Goal: Information Seeking & Learning: Compare options

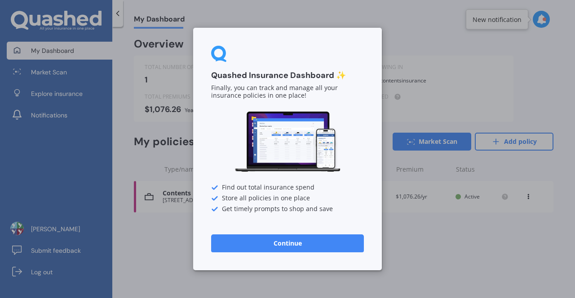
click at [295, 241] on button "Continue" at bounding box center [287, 244] width 153 height 18
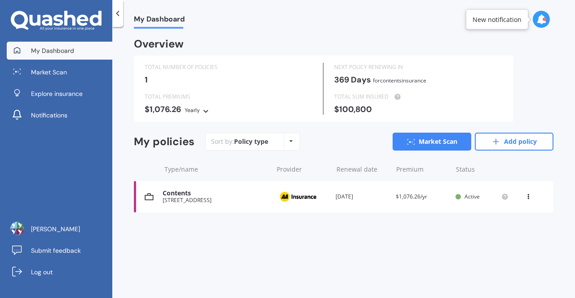
click at [286, 141] on div "Policy type Alphabetical Date added Renewing next" at bounding box center [291, 142] width 14 height 16
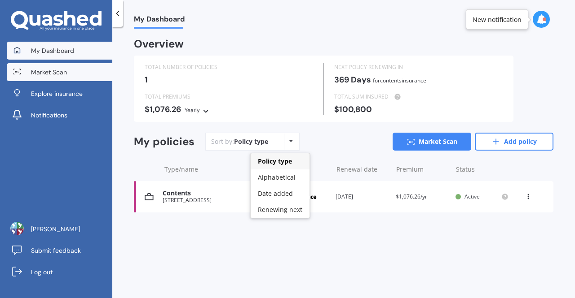
click at [59, 71] on span "Market Scan" at bounding box center [49, 72] width 36 height 9
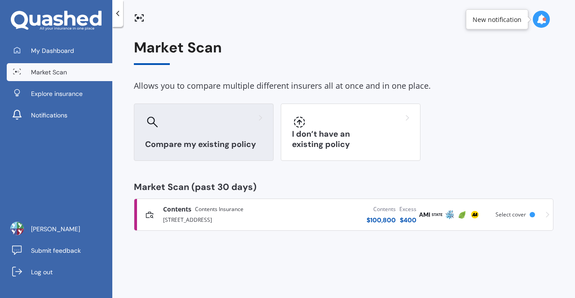
click at [228, 140] on h3 "Compare my existing policy" at bounding box center [203, 145] width 117 height 10
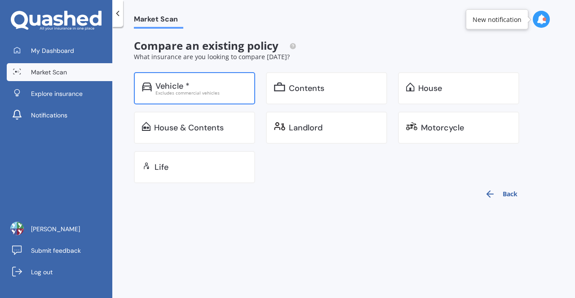
click at [214, 88] on div "Vehicle *" at bounding box center [201, 86] width 92 height 9
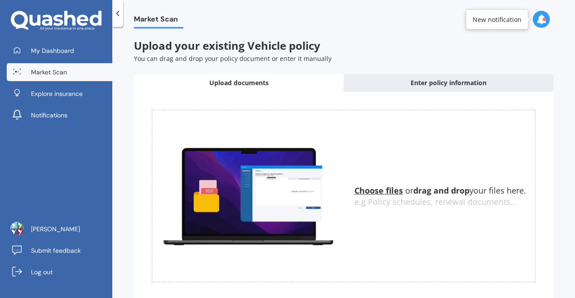
click at [260, 85] on span "Upload documents" at bounding box center [238, 83] width 59 height 9
click at [367, 187] on u "Choose files" at bounding box center [378, 190] width 48 height 11
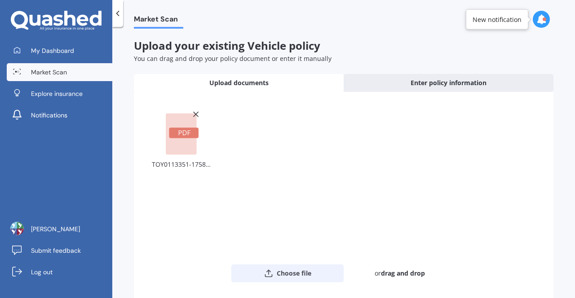
scroll to position [47, 0]
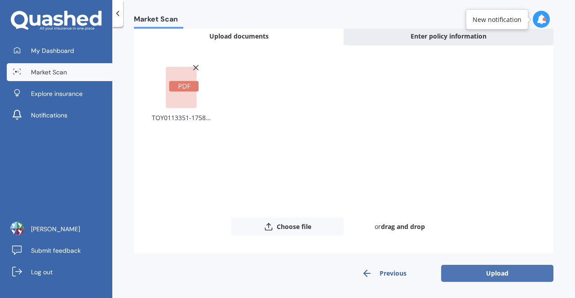
click at [516, 270] on button "Upload" at bounding box center [497, 273] width 112 height 17
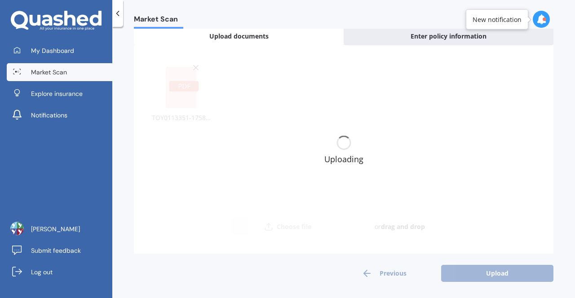
scroll to position [0, 0]
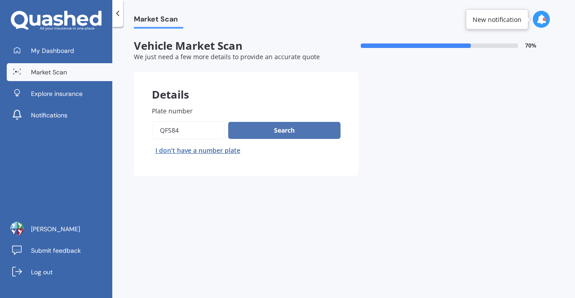
click at [296, 129] on button "Search" at bounding box center [284, 130] width 112 height 17
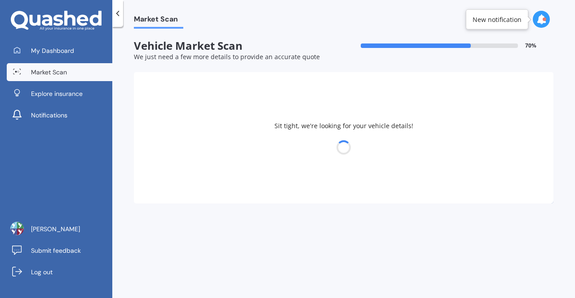
select select "TOYOTA"
select select "AQUA"
select select "18"
select select "03"
select select "1970"
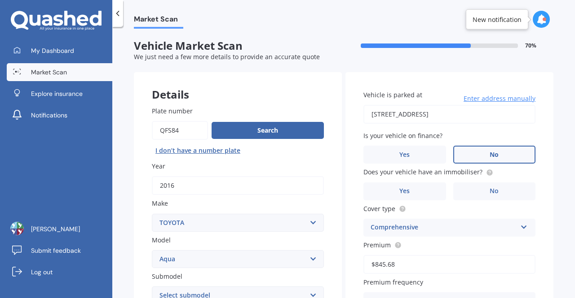
click at [509, 151] on label "No" at bounding box center [494, 155] width 83 height 18
click at [0, 0] on input "No" at bounding box center [0, 0] width 0 height 0
click at [419, 192] on label "Yes" at bounding box center [404, 192] width 83 height 18
click at [0, 0] on input "Yes" at bounding box center [0, 0] width 0 height 0
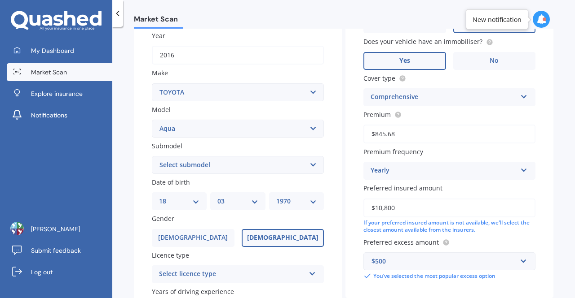
scroll to position [132, 0]
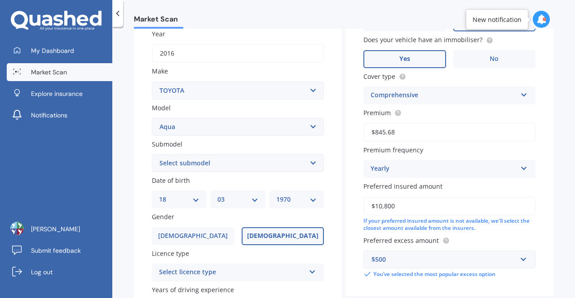
click at [413, 213] on input "$10,800" at bounding box center [449, 206] width 172 height 19
click at [377, 206] on input "$10,800" at bounding box center [449, 206] width 172 height 19
click at [414, 206] on input "$12,800" at bounding box center [449, 206] width 172 height 19
click at [378, 205] on input "$12,800" at bounding box center [449, 206] width 172 height 19
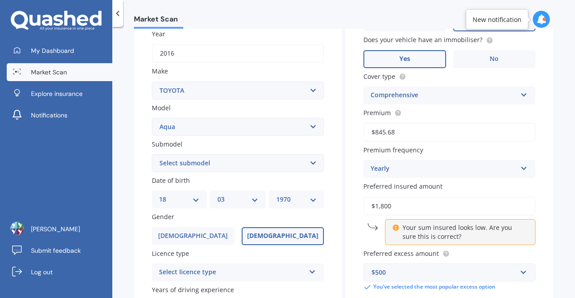
click at [391, 206] on input "$1,800" at bounding box center [449, 206] width 172 height 19
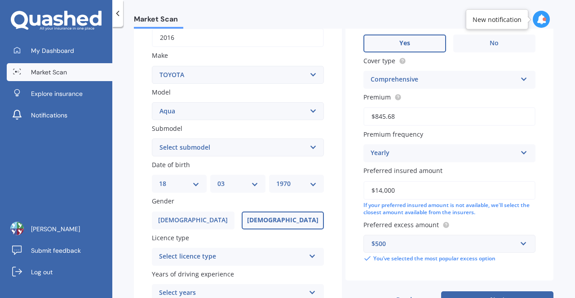
scroll to position [149, 0]
type input "$14,000"
click at [411, 248] on div "$500" at bounding box center [443, 243] width 145 height 10
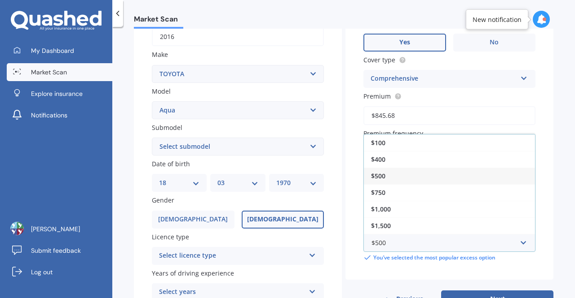
click at [411, 178] on div "$500" at bounding box center [449, 176] width 171 height 17
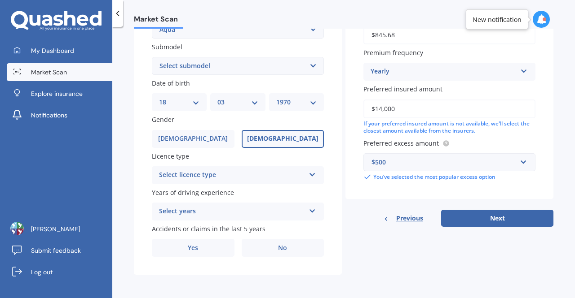
scroll to position [231, 0]
click at [303, 179] on div "Select licence type NZ Full NZ Restricted NZ Learners [GEOGRAPHIC_DATA] [GEOGRA…" at bounding box center [238, 176] width 172 height 18
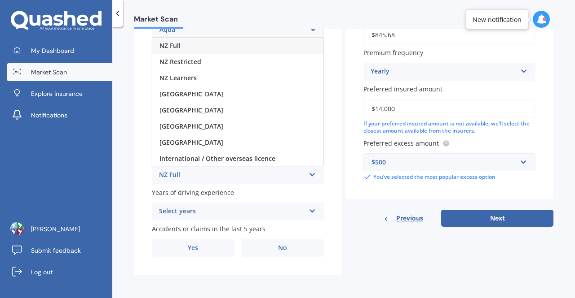
click at [237, 44] on div "NZ Full" at bounding box center [237, 46] width 171 height 16
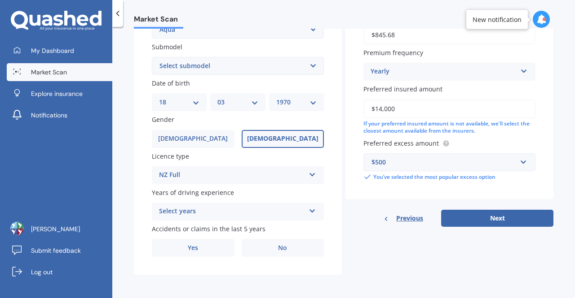
click at [297, 207] on div "Select years" at bounding box center [232, 211] width 146 height 11
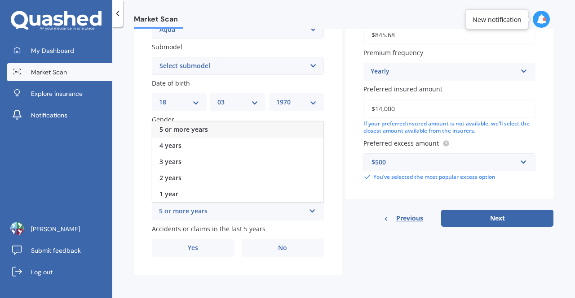
click at [276, 132] on div "5 or more years" at bounding box center [237, 130] width 171 height 16
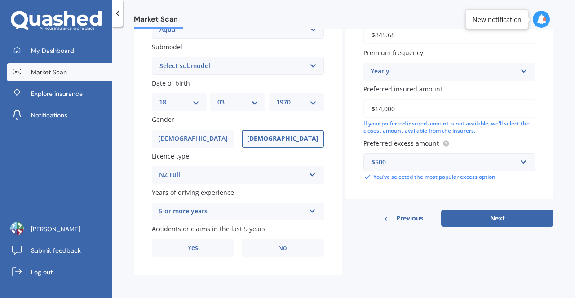
scroll to position [231, 0]
click at [184, 248] on label "Yes" at bounding box center [193, 248] width 83 height 18
click at [0, 0] on input "Yes" at bounding box center [0, 0] width 0 height 0
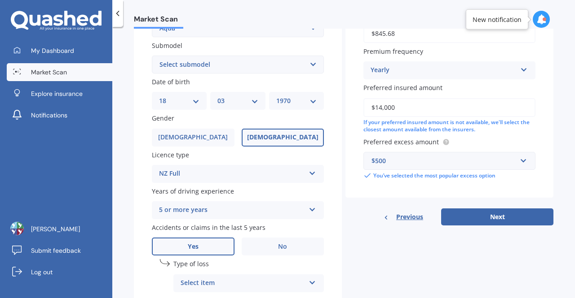
click at [190, 281] on div "Select item" at bounding box center [242, 283] width 124 height 11
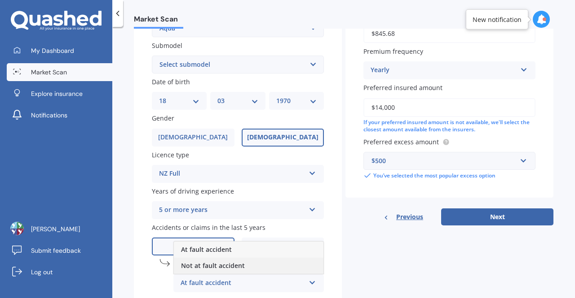
click at [198, 265] on span "Not at fault accident" at bounding box center [213, 266] width 64 height 9
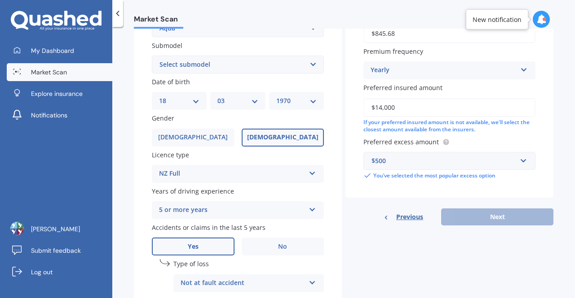
scroll to position [329, 0]
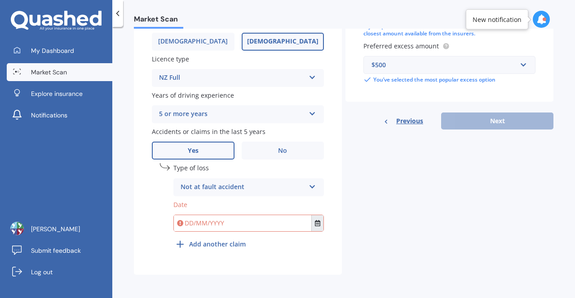
click at [311, 231] on button "Select date" at bounding box center [317, 223] width 12 height 16
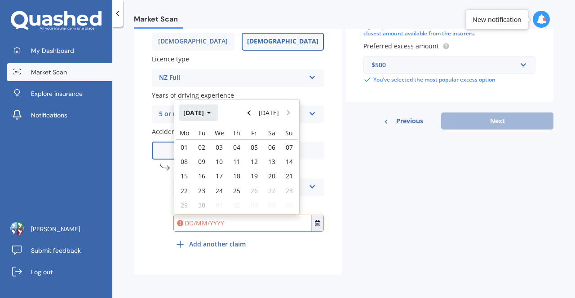
click at [218, 111] on button "[DATE]" at bounding box center [198, 113] width 39 height 16
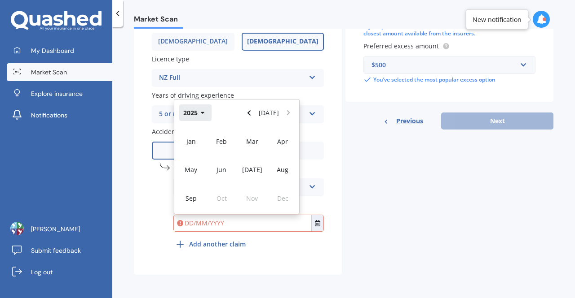
click at [202, 113] on icon "button" at bounding box center [203, 113] width 4 height 2
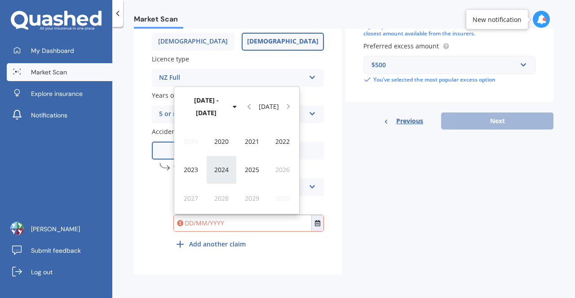
click at [223, 158] on div "2024" at bounding box center [221, 170] width 31 height 28
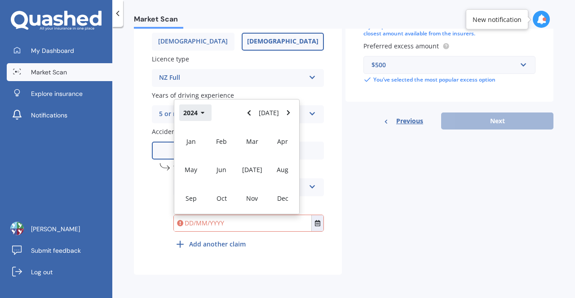
click at [204, 113] on button "2024" at bounding box center [195, 113] width 32 height 16
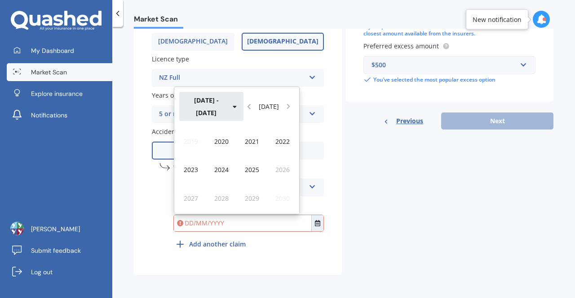
click at [214, 112] on button "[DATE] - [DATE]" at bounding box center [211, 106] width 64 height 29
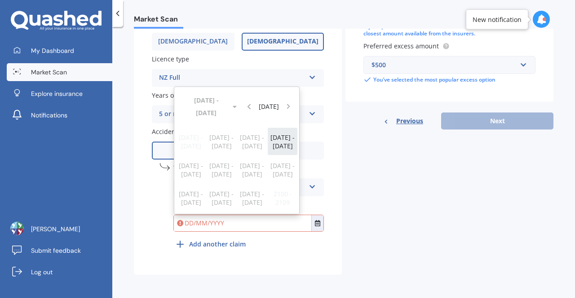
click at [278, 145] on span "[DATE] - [DATE]" at bounding box center [282, 141] width 24 height 17
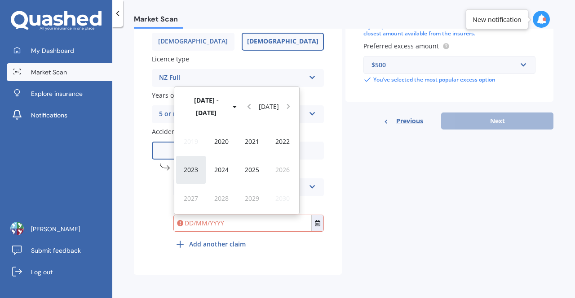
click at [182, 171] on div "2023" at bounding box center [191, 170] width 31 height 28
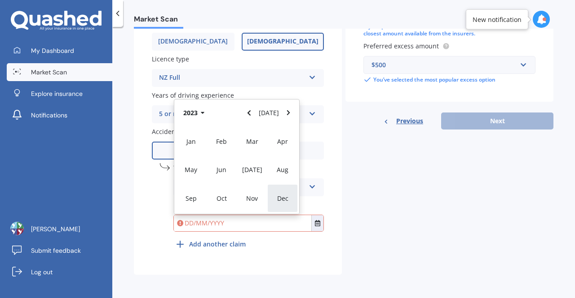
click at [278, 201] on span "Dec" at bounding box center [282, 198] width 11 height 9
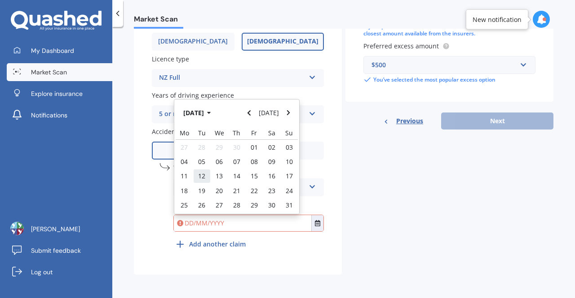
click at [202, 179] on span "12" at bounding box center [201, 176] width 7 height 9
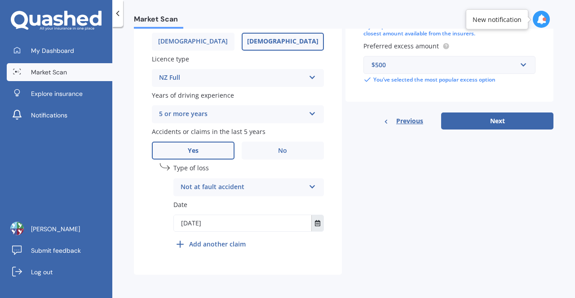
click at [317, 228] on button "Select date" at bounding box center [317, 223] width 12 height 16
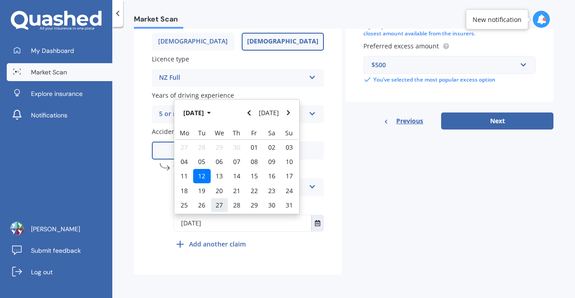
click at [213, 211] on div "27" at bounding box center [220, 205] width 18 height 14
type input "[DATE]"
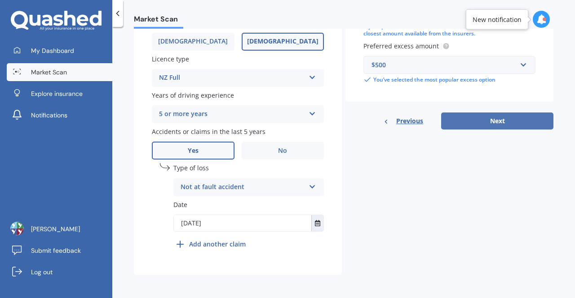
click at [487, 118] on button "Next" at bounding box center [497, 121] width 112 height 17
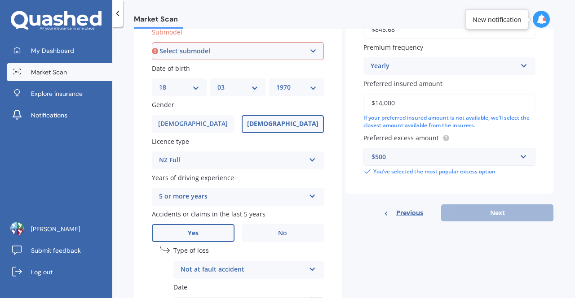
scroll to position [244, 0]
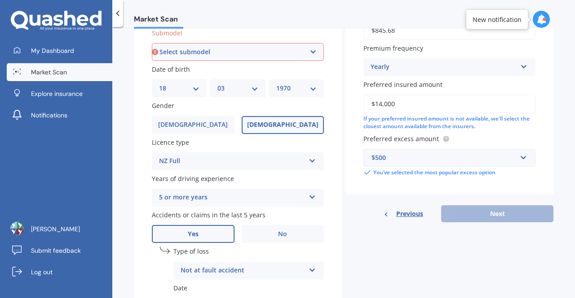
click at [294, 48] on select "Select submodel (All Other) Hatchback Hybrid" at bounding box center [238, 52] width 172 height 18
select select "HYBRID"
click at [152, 44] on select "Select submodel (All Other) Hatchback Hybrid" at bounding box center [238, 52] width 172 height 18
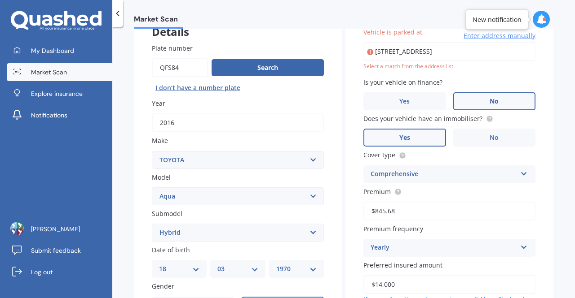
scroll to position [61, 0]
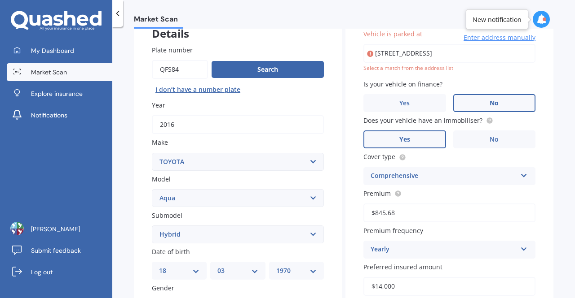
type input "[STREET_ADDRESS]"
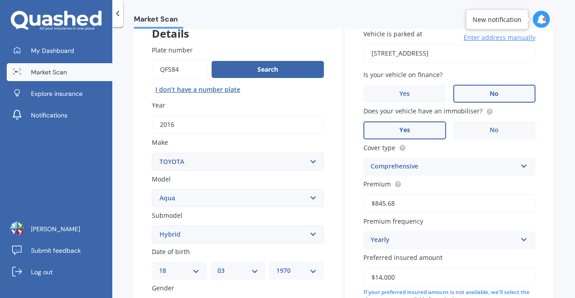
click at [461, 88] on label "No" at bounding box center [494, 94] width 83 height 18
click at [0, 0] on input "No" at bounding box center [0, 0] width 0 height 0
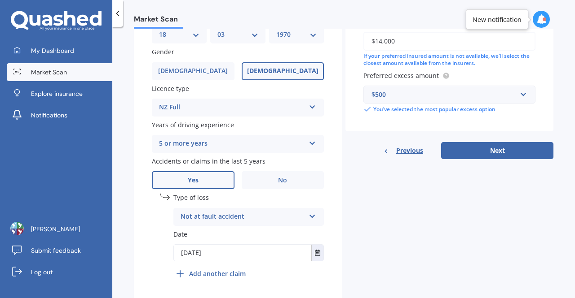
scroll to position [329, 0]
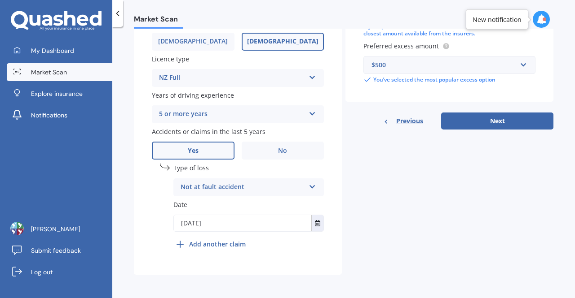
click at [241, 242] on b "Add another claim" at bounding box center [217, 244] width 57 height 9
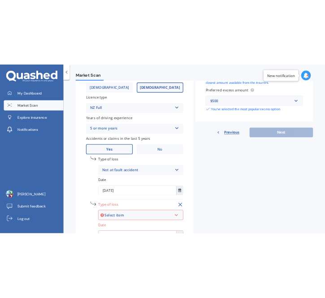
scroll to position [346, 0]
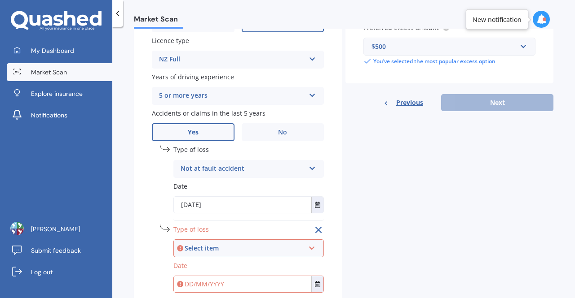
click at [210, 221] on div "undefined 1 Type of loss Not at fault accident At fault accident Not at fault a…" at bounding box center [248, 183] width 150 height 76
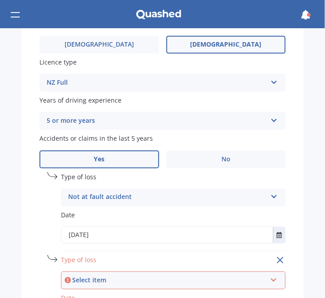
scroll to position [447, 0]
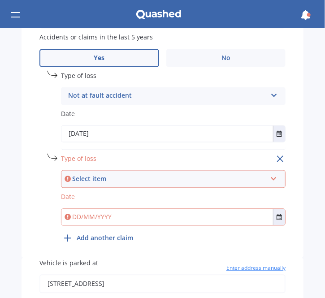
click at [182, 181] on div "Select item" at bounding box center [169, 180] width 194 height 10
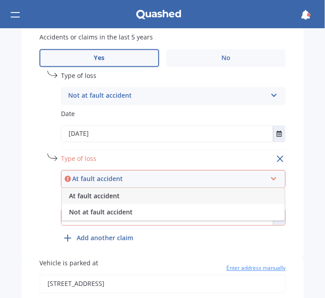
click at [171, 198] on div "At fault accident" at bounding box center [173, 197] width 223 height 16
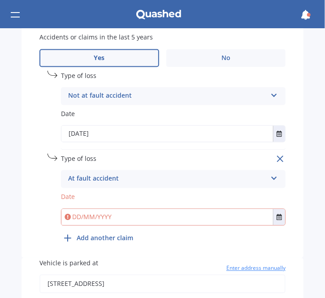
click at [162, 225] on input "date" at bounding box center [173, 217] width 225 height 17
type input "[DATE]"
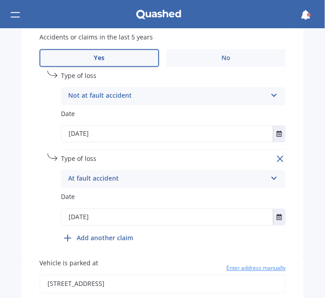
type input "[DATE]"
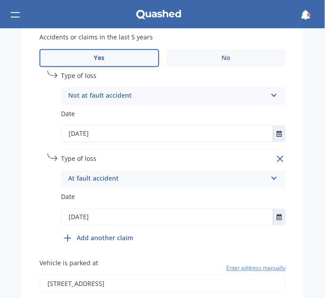
type input "[DATE]"
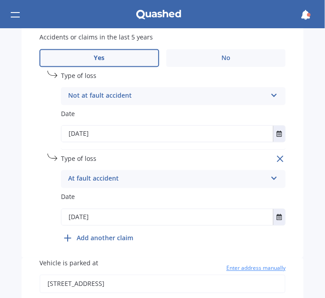
type input "[DATE]"
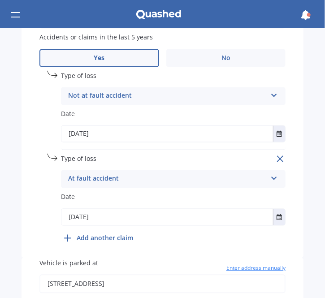
type input "[DATE]"
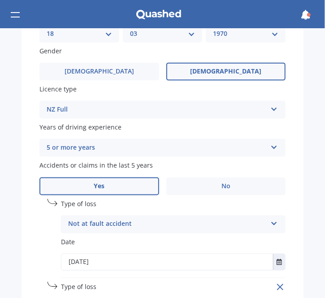
scroll to position [319, 0]
drag, startPoint x: 181, startPoint y: 178, endPoint x: 156, endPoint y: 139, distance: 46.8
click at [156, 139] on div "Years of driving experience 5 or more years 5 or more years 4 years 3 years 2 y…" at bounding box center [162, 139] width 246 height 35
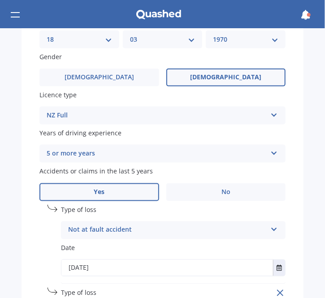
scroll to position [314, 0]
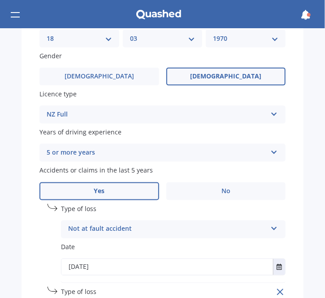
click at [250, 203] on div "Plate number Search I don’t have a number plate Year [DATE] Make Select make AC…" at bounding box center [163, 88] width 282 height 608
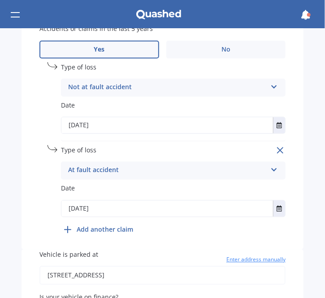
scroll to position [456, 0]
click at [275, 151] on icon at bounding box center [280, 150] width 11 height 11
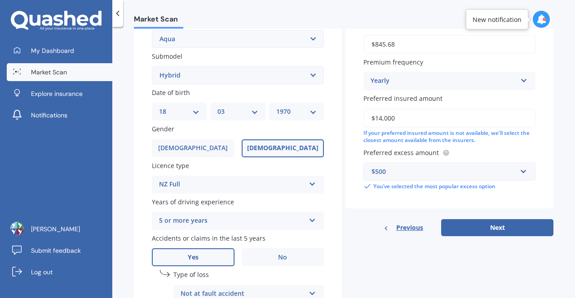
scroll to position [221, 0]
click at [475, 228] on button "Next" at bounding box center [497, 227] width 112 height 17
select select "18"
select select "03"
select select "1970"
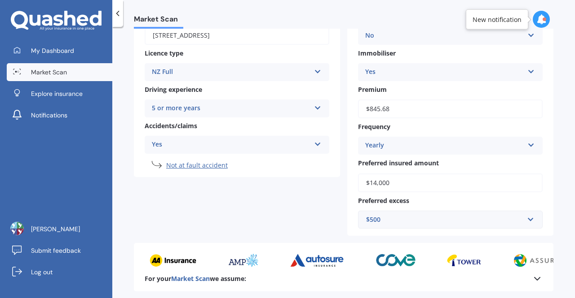
scroll to position [240, 0]
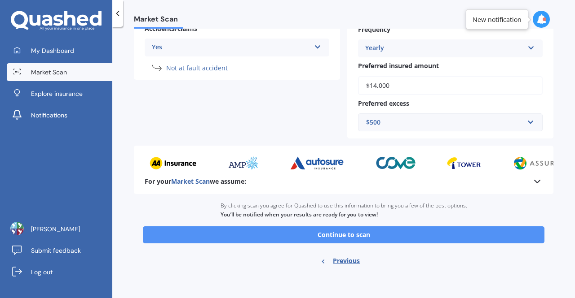
click at [346, 235] on button "Continue to scan" at bounding box center [343, 235] width 401 height 17
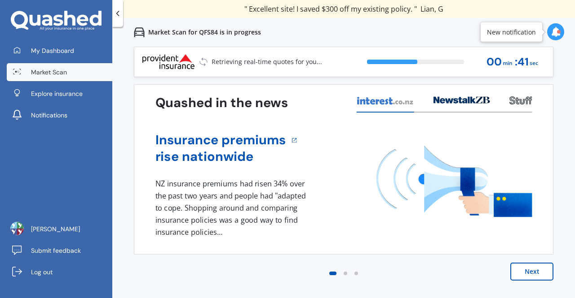
click at [531, 269] on button "Next" at bounding box center [531, 272] width 43 height 18
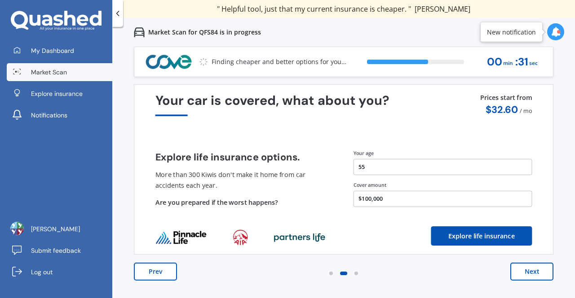
click at [531, 269] on button "Next" at bounding box center [531, 272] width 43 height 18
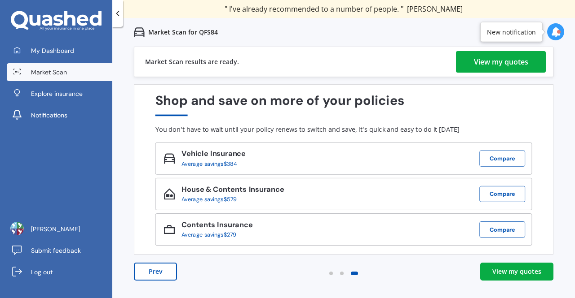
click at [522, 65] on div "View my quotes" at bounding box center [501, 62] width 54 height 22
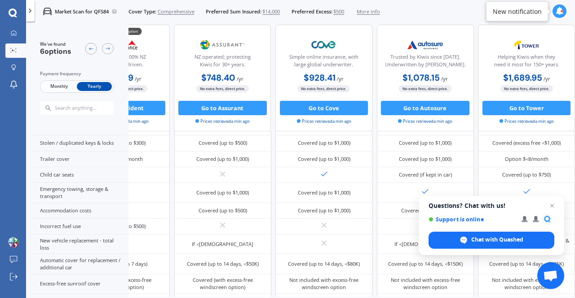
scroll to position [195, 201]
click at [551, 202] on span "Close chat" at bounding box center [551, 206] width 11 height 11
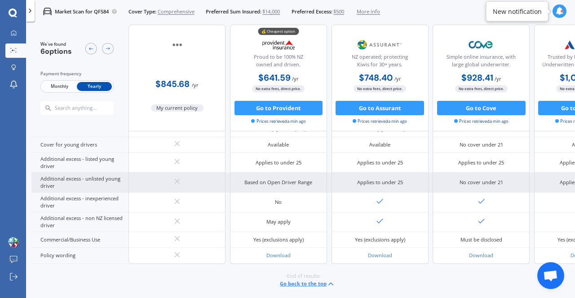
scroll to position [0, 0]
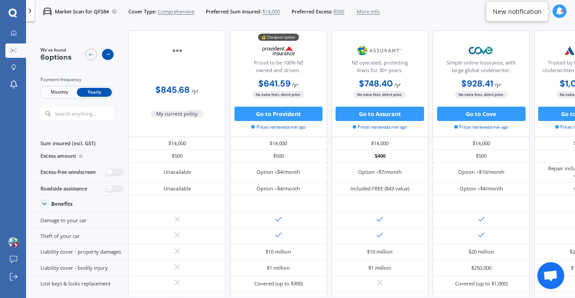
click at [105, 49] on div at bounding box center [108, 55] width 12 height 12
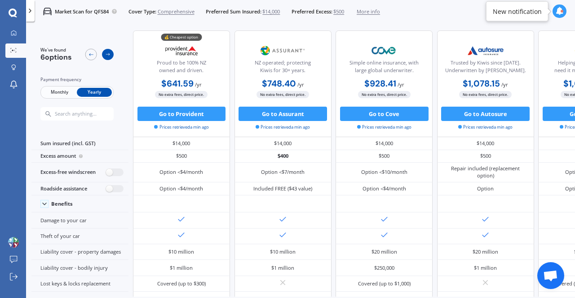
click at [105, 49] on div at bounding box center [108, 55] width 12 height 12
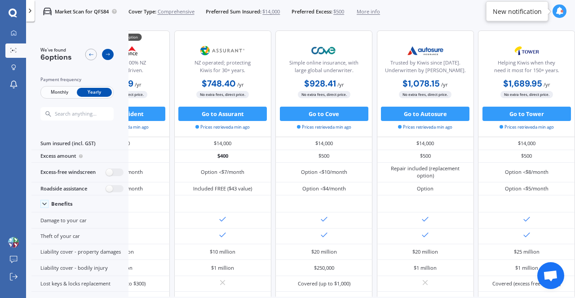
click at [105, 49] on div at bounding box center [108, 55] width 12 height 12
